Goal: Find specific fact: Find specific fact

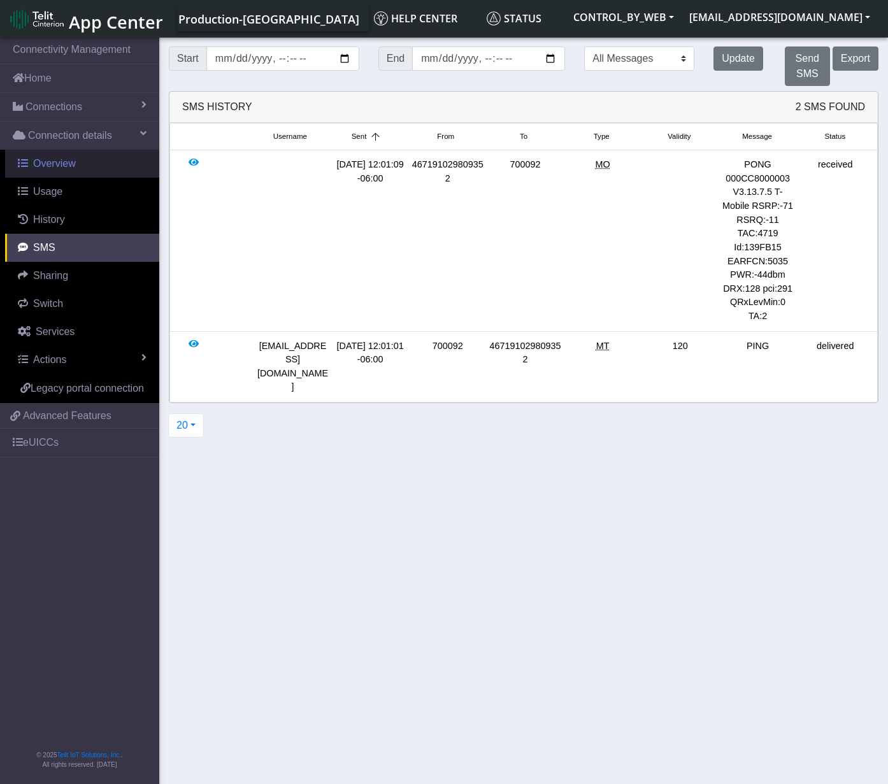
click at [45, 167] on span "Overview" at bounding box center [54, 163] width 43 height 11
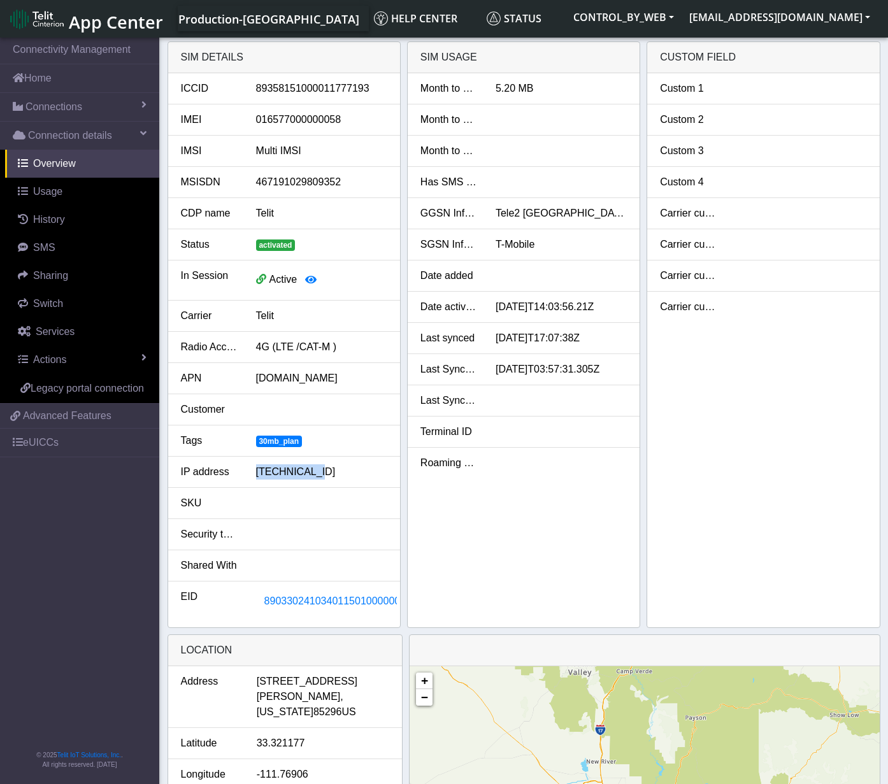
drag, startPoint x: 319, startPoint y: 472, endPoint x: 255, endPoint y: 471, distance: 63.7
click at [255, 471] on div "[TECHNICAL_ID]" at bounding box center [321, 471] width 150 height 15
copy div "[TECHNICAL_ID]"
drag, startPoint x: 311, startPoint y: 469, endPoint x: 251, endPoint y: 477, distance: 60.4
click at [251, 477] on div "[TECHNICAL_ID]" at bounding box center [321, 471] width 150 height 15
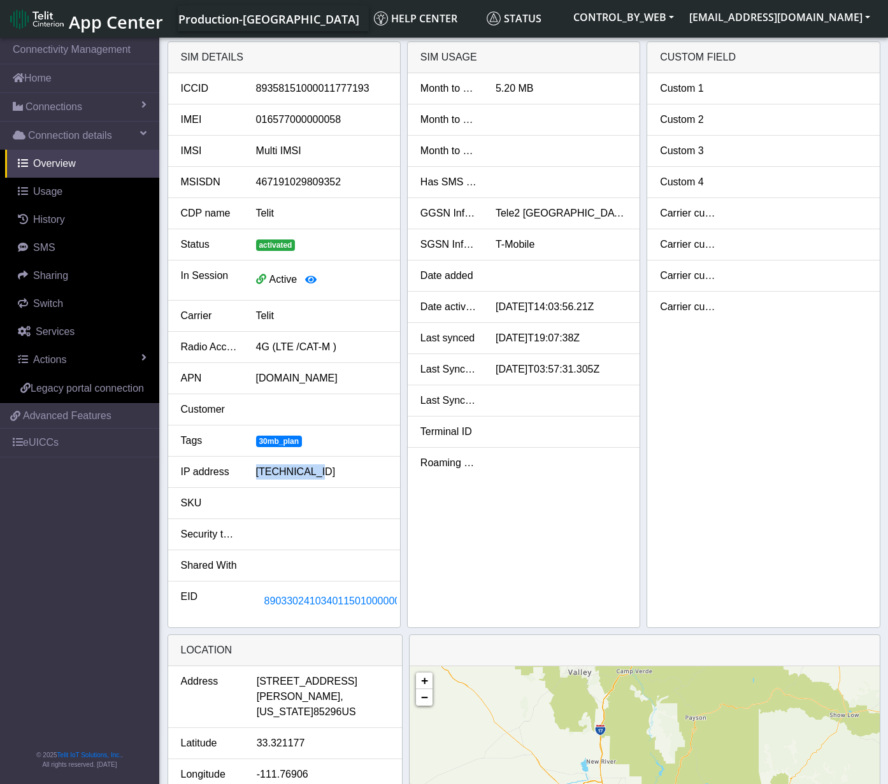
copy div "[TECHNICAL_ID]"
